Goal: Transaction & Acquisition: Purchase product/service

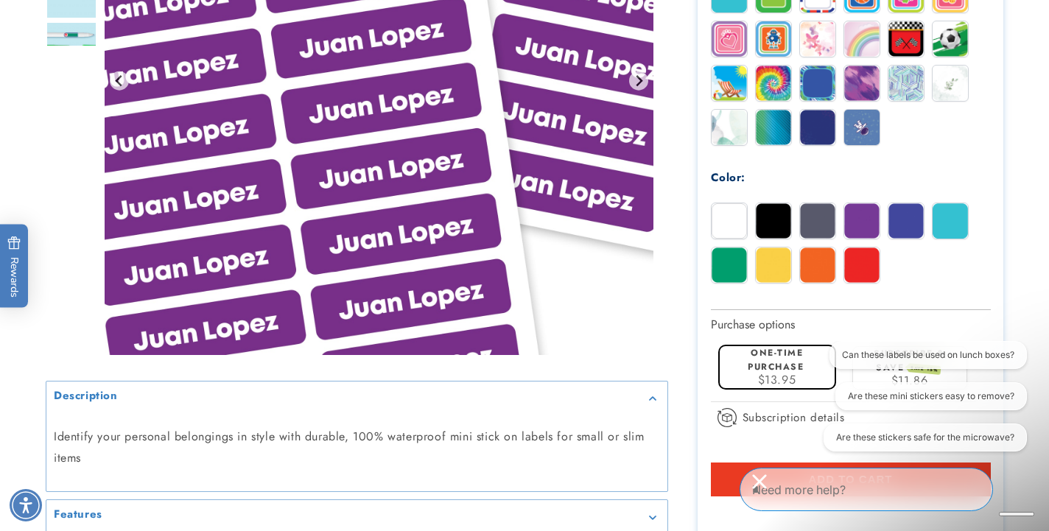
scroll to position [772, 0]
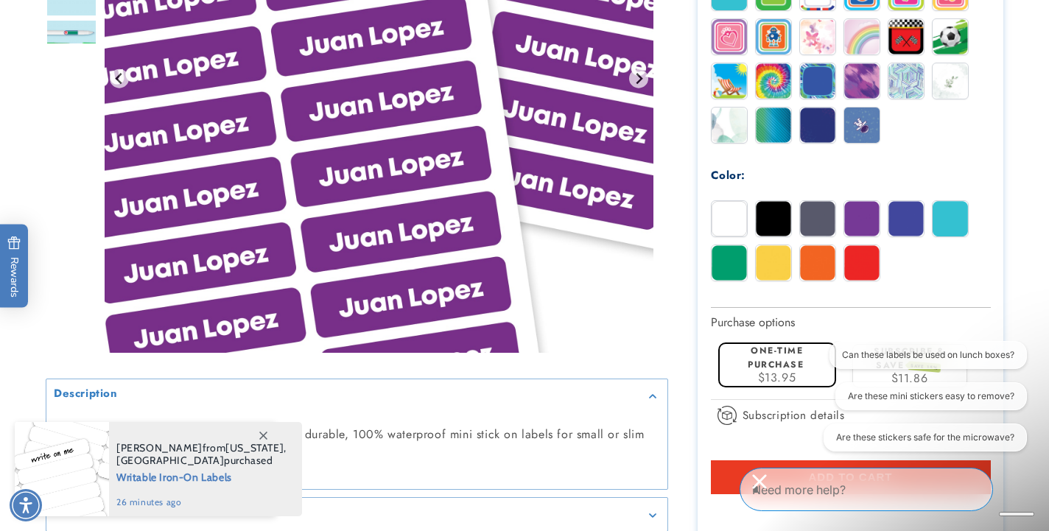
click at [861, 259] on img at bounding box center [862, 262] width 35 height 35
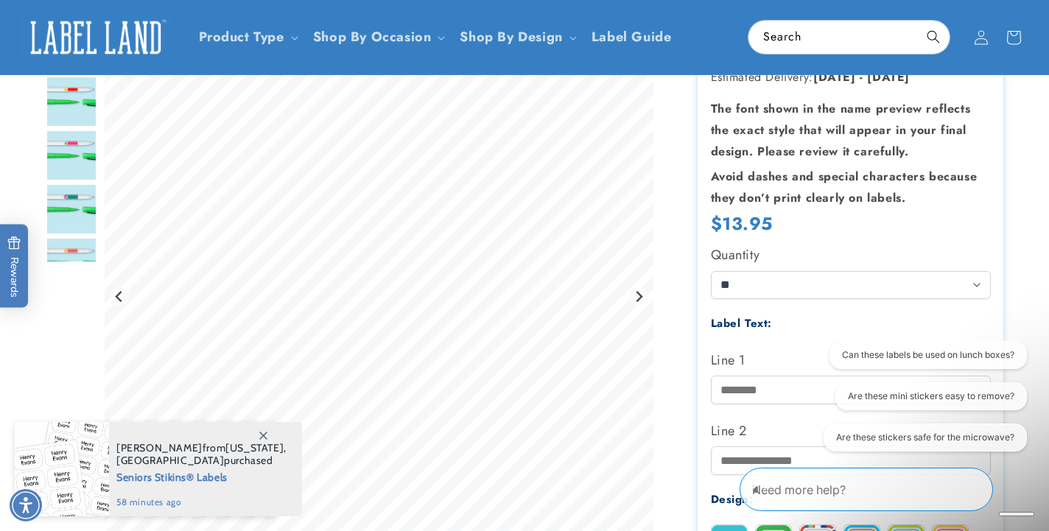
scroll to position [0, 0]
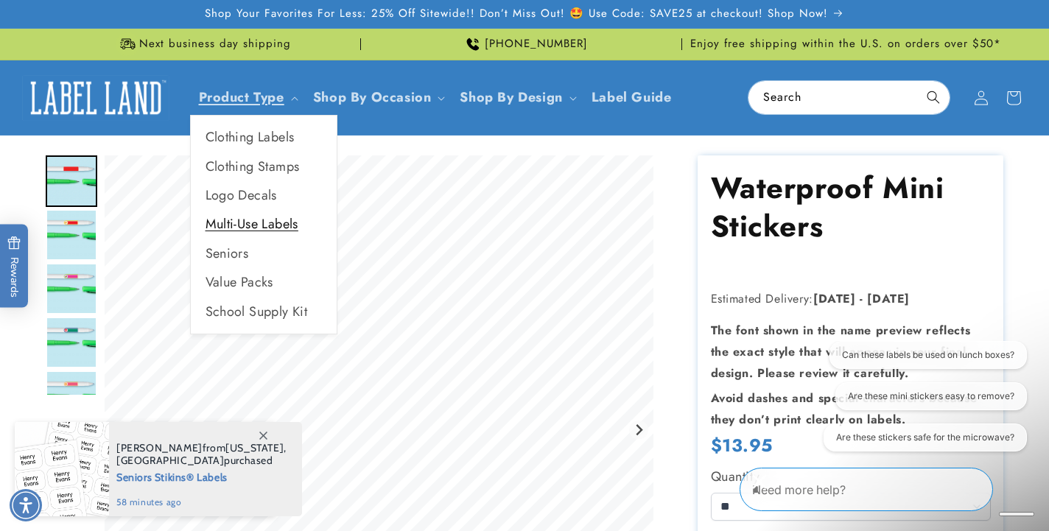
click at [248, 222] on link "Multi-Use Labels" at bounding box center [264, 224] width 146 height 29
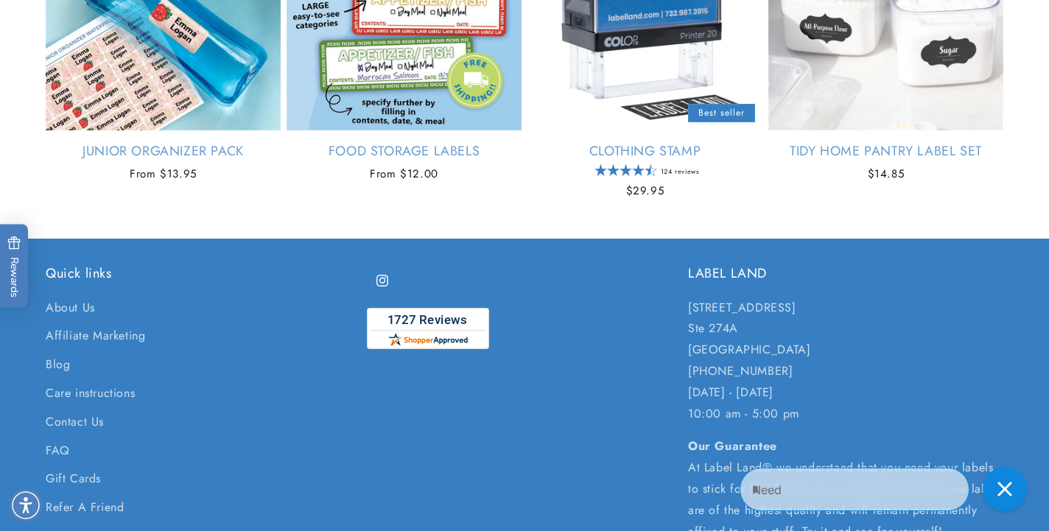
scroll to position [1677, 0]
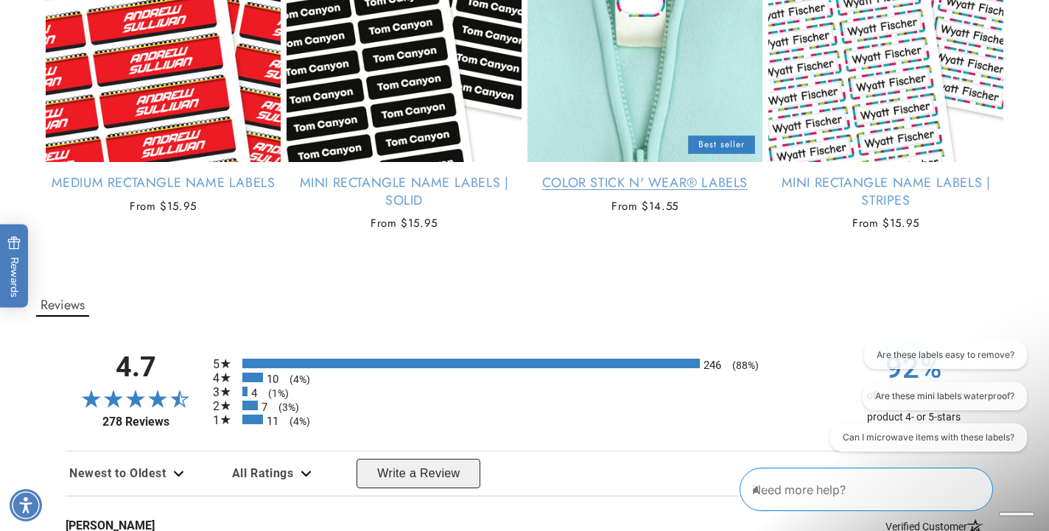
scroll to position [1240, 0]
